Goal: Find specific page/section: Find specific page/section

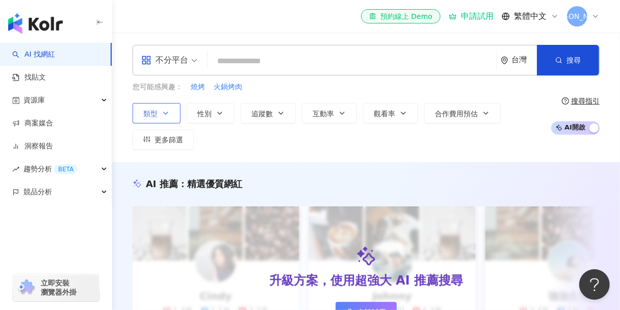
click at [169, 114] on icon "button" at bounding box center [166, 113] width 8 height 8
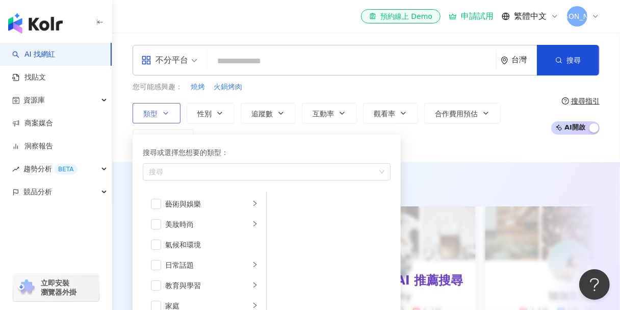
click at [169, 114] on icon "button" at bounding box center [166, 113] width 8 height 8
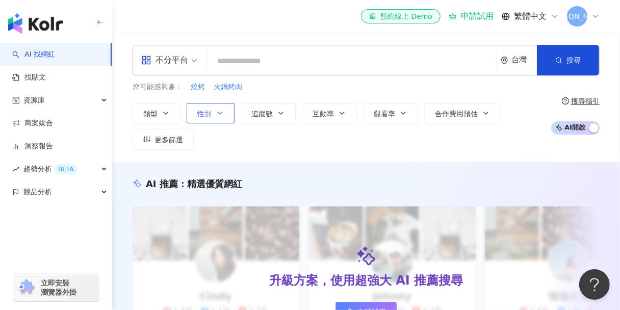
click at [223, 111] on icon "button" at bounding box center [220, 113] width 8 height 8
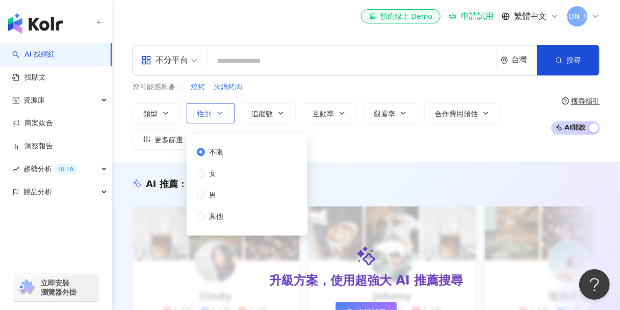
click at [223, 111] on icon "button" at bounding box center [220, 113] width 8 height 8
click at [266, 110] on span "追蹤數" at bounding box center [261, 114] width 21 height 8
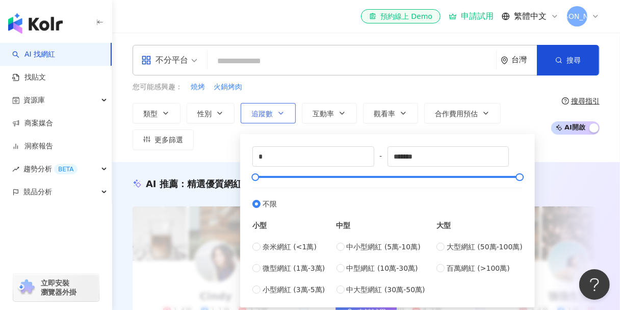
click at [266, 110] on span "追蹤數" at bounding box center [261, 114] width 21 height 8
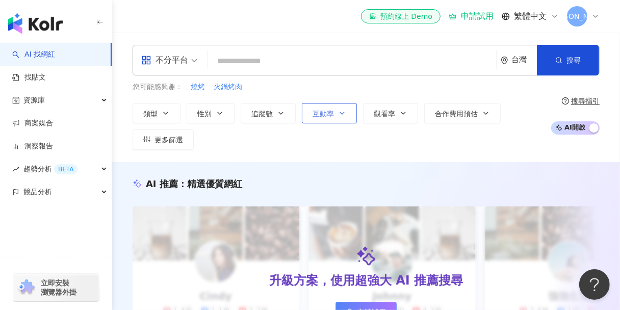
click at [330, 110] on span "互動率" at bounding box center [322, 114] width 21 height 8
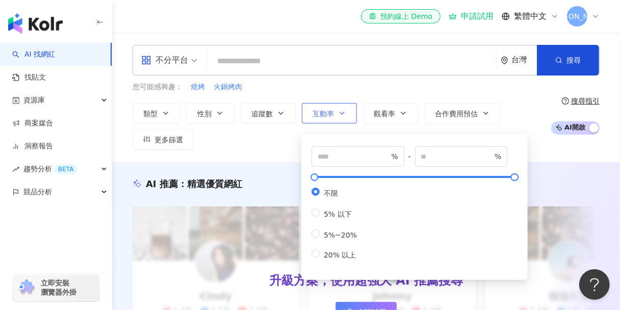
click at [330, 110] on span "互動率" at bounding box center [322, 114] width 21 height 8
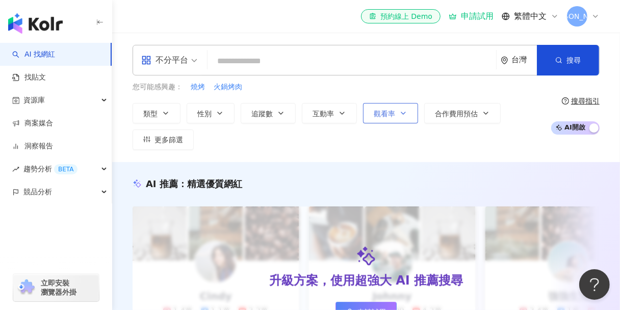
click at [386, 110] on span "觀看率" at bounding box center [383, 114] width 21 height 8
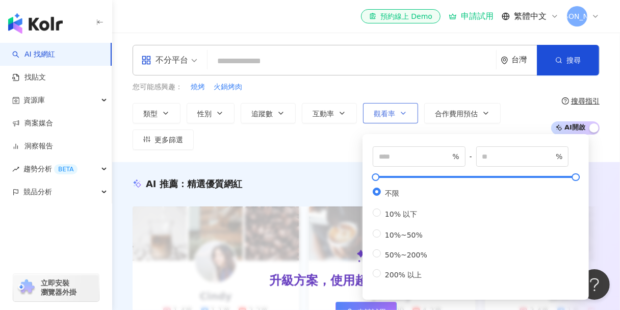
click at [386, 110] on span "觀看率" at bounding box center [383, 114] width 21 height 8
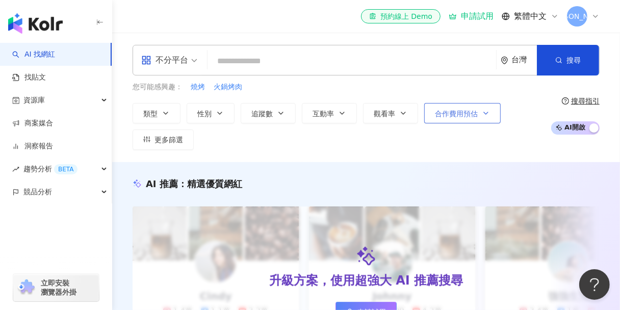
click at [443, 110] on span "合作費用預估" at bounding box center [456, 114] width 43 height 8
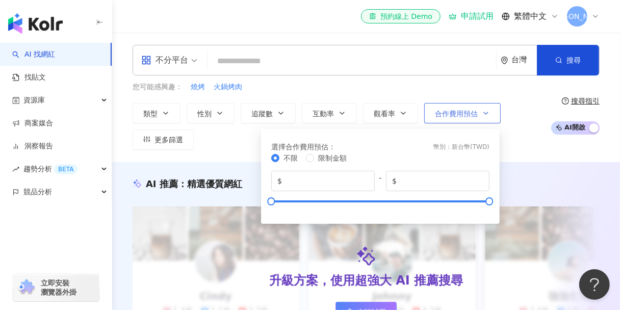
click at [443, 110] on span "合作費用預估" at bounding box center [456, 114] width 43 height 8
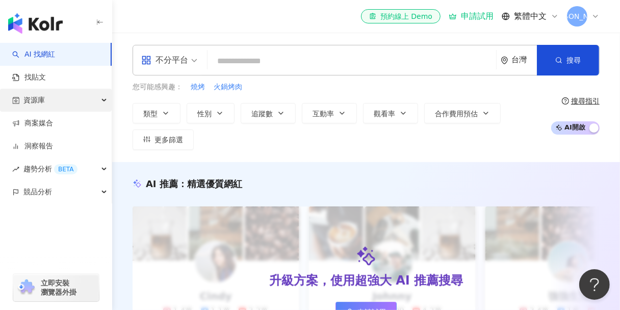
click at [41, 101] on span "資源庫" at bounding box center [33, 100] width 21 height 23
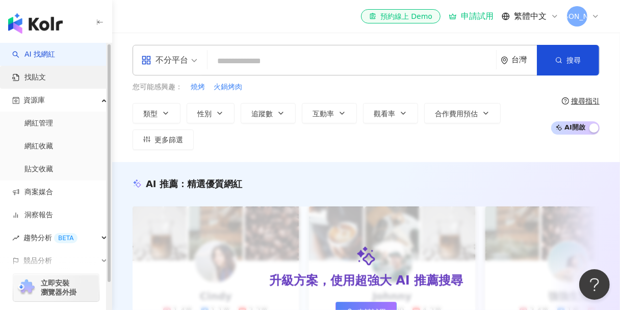
click at [46, 83] on link "找貼文" at bounding box center [29, 77] width 34 height 10
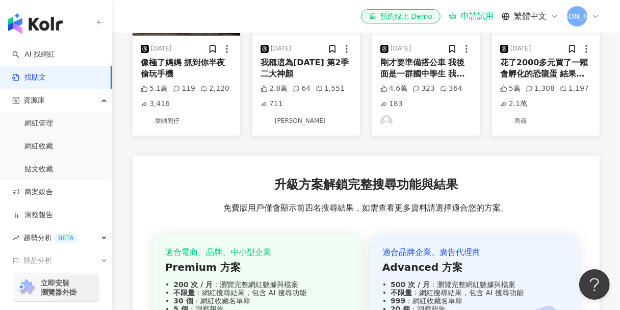
scroll to position [204, 0]
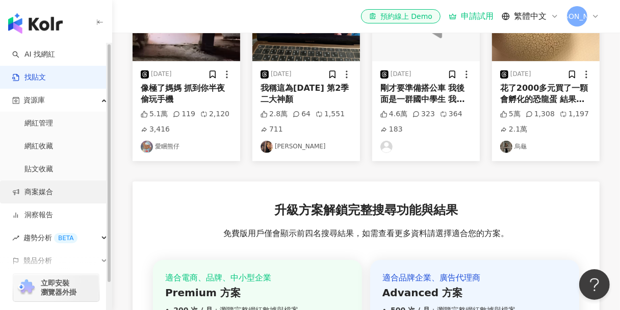
click at [40, 188] on link "商案媒合" at bounding box center [32, 192] width 41 height 10
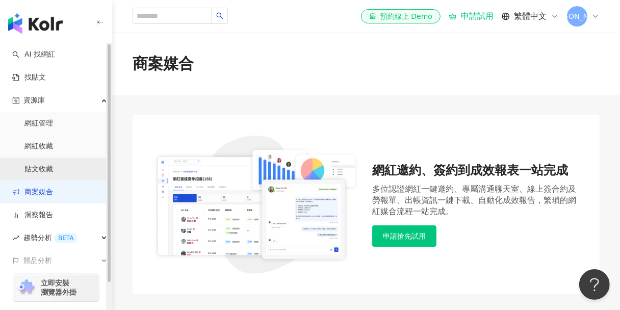
click at [48, 169] on link "貼文收藏" at bounding box center [38, 169] width 29 height 10
